Goal: Task Accomplishment & Management: Use online tool/utility

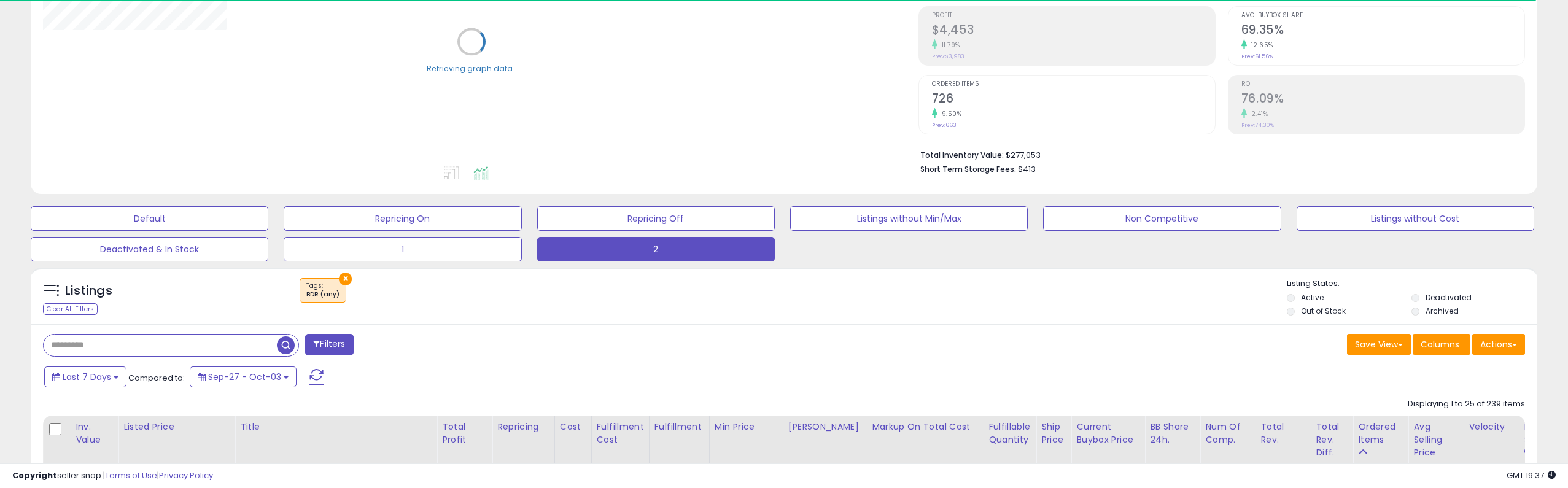
scroll to position [184, 0]
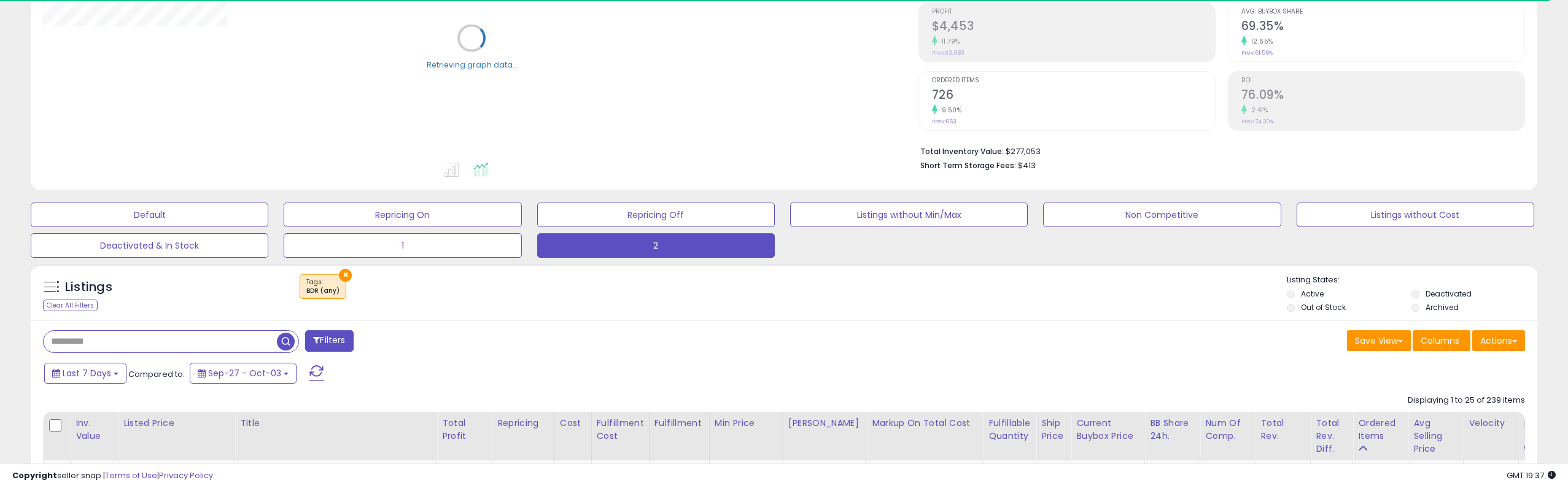
click at [154, 349] on input "text" at bounding box center [160, 342] width 233 height 21
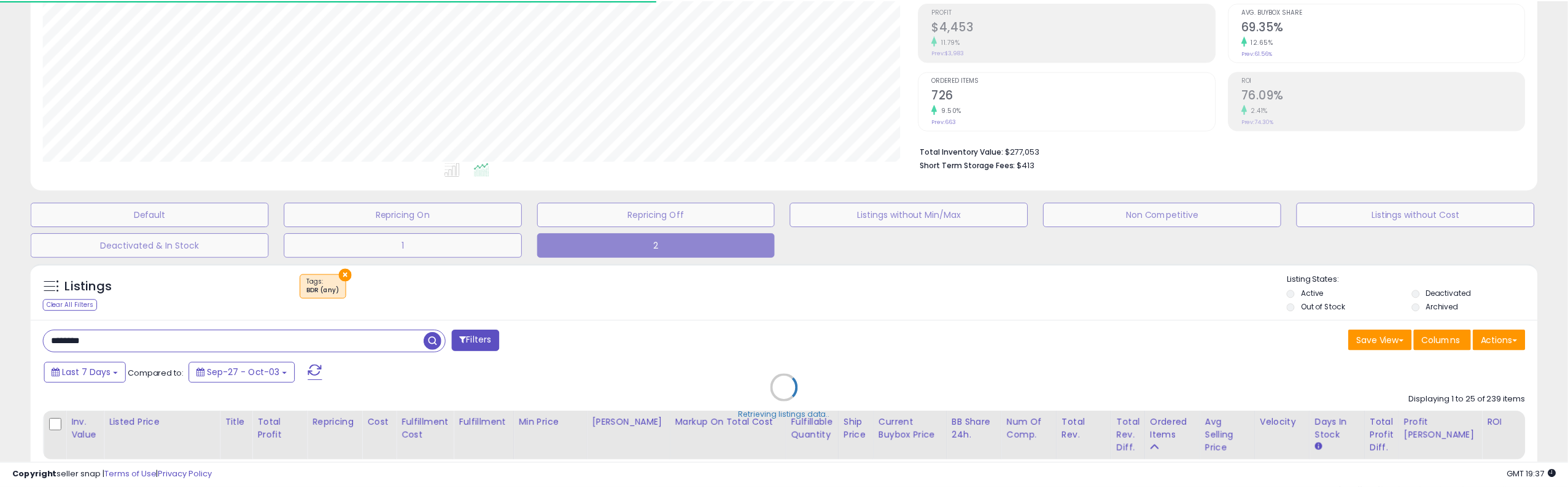
scroll to position [613555, 612970]
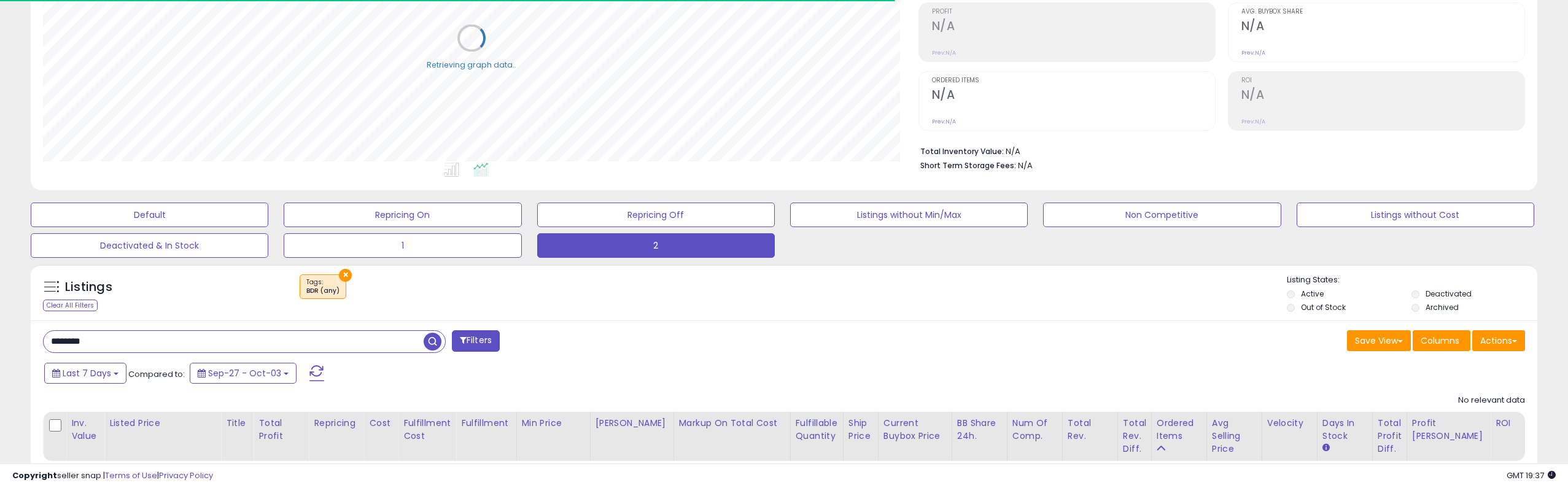
click at [66, 342] on input "********" at bounding box center [233, 342] width 380 height 21
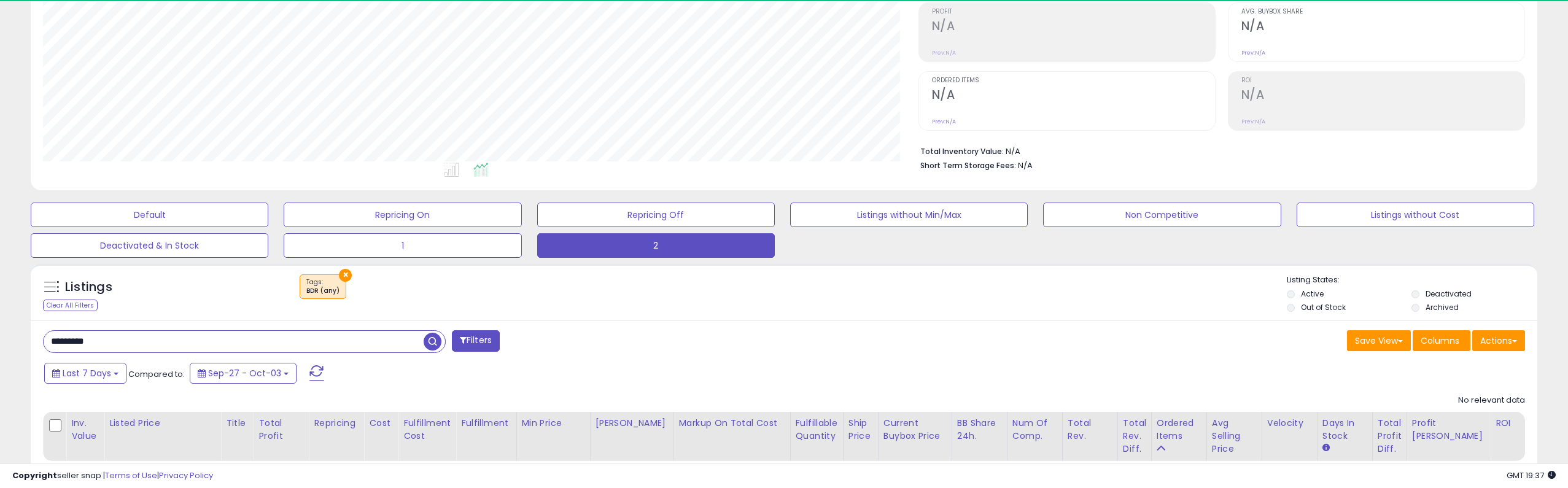
scroll to position [251, 875]
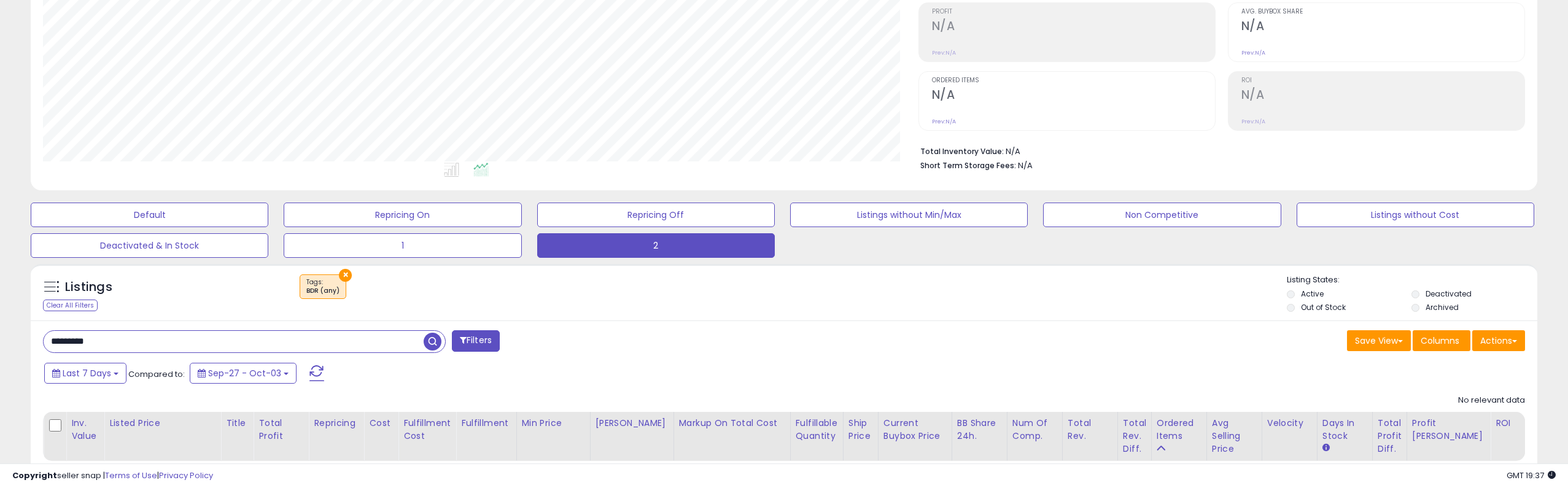
type input "*********"
click at [432, 338] on span "button" at bounding box center [432, 341] width 18 height 18
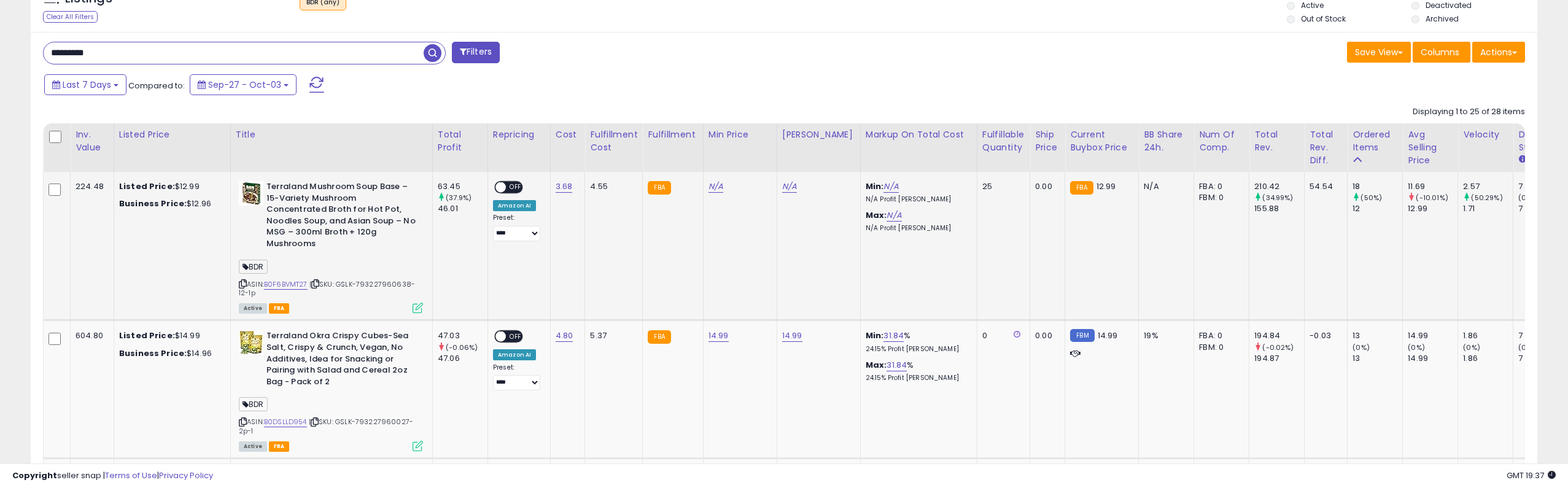
scroll to position [430, 0]
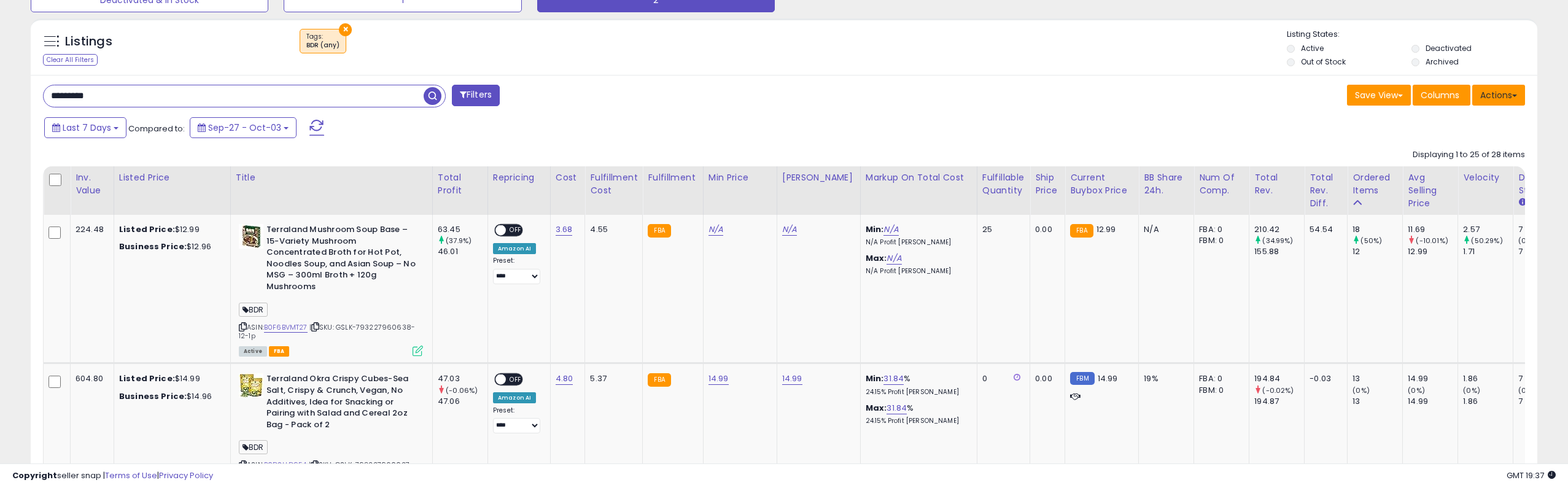
click at [1506, 88] on button "Actions" at bounding box center [1498, 95] width 53 height 21
click at [1450, 171] on link "Export All Columns" at bounding box center [1448, 173] width 135 height 19
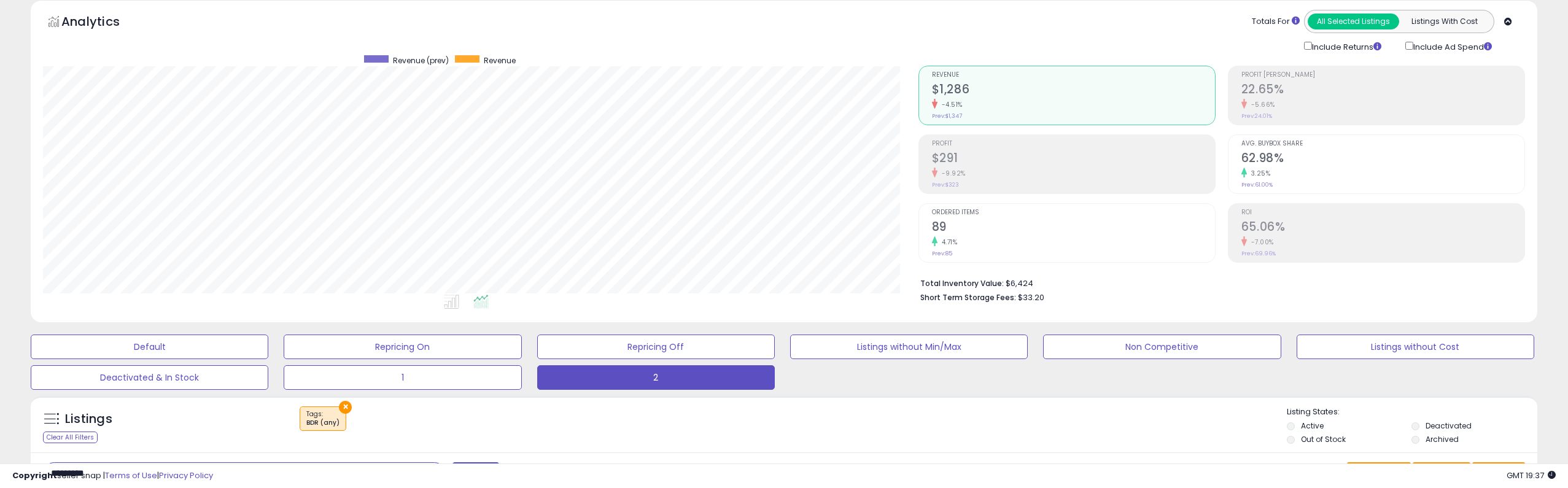
scroll to position [298, 0]
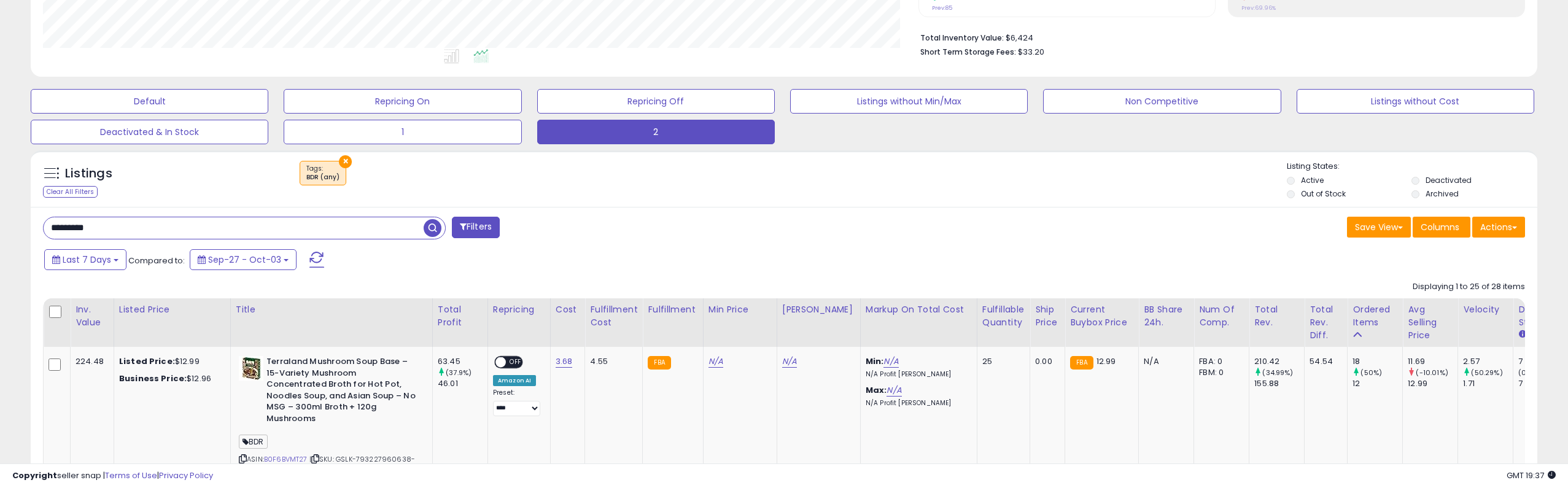
click at [873, 198] on div "Listings Clear All Filters × Tags BDR (any)" at bounding box center [784, 182] width 1506 height 42
